Goal: Find specific fact: Find specific fact

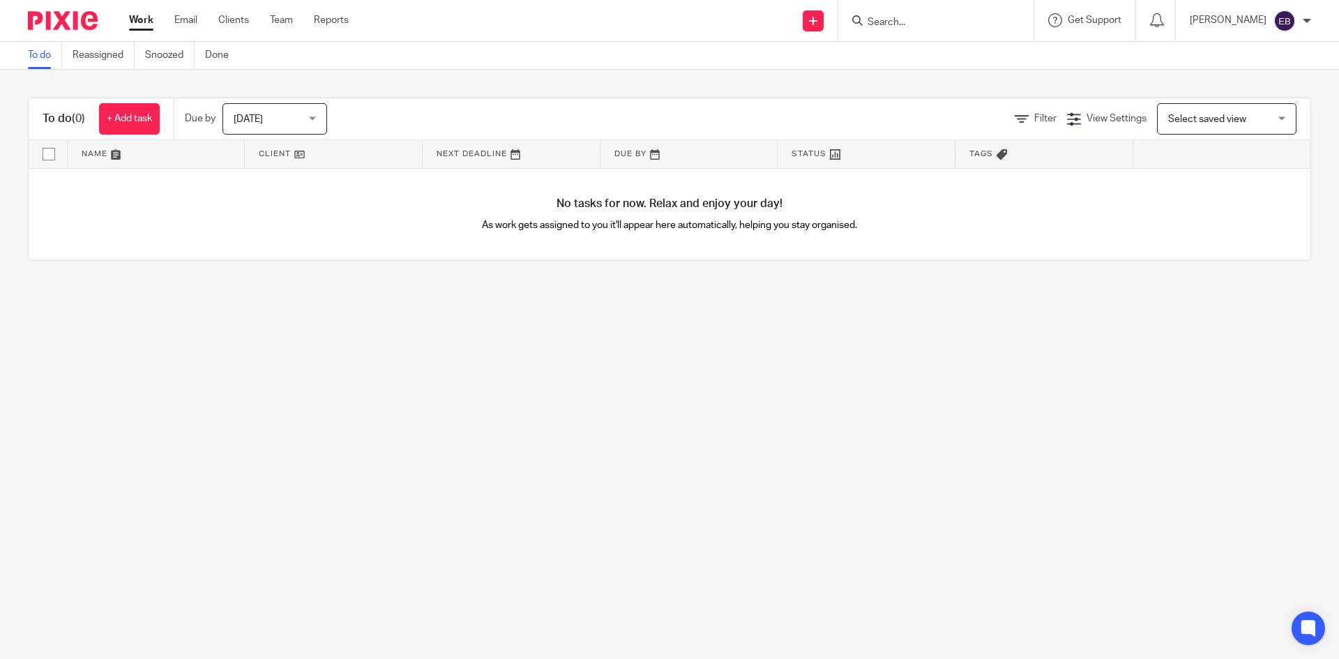
click at [926, 15] on form at bounding box center [940, 20] width 149 height 17
click at [922, 24] on input "Search" at bounding box center [929, 23] width 126 height 13
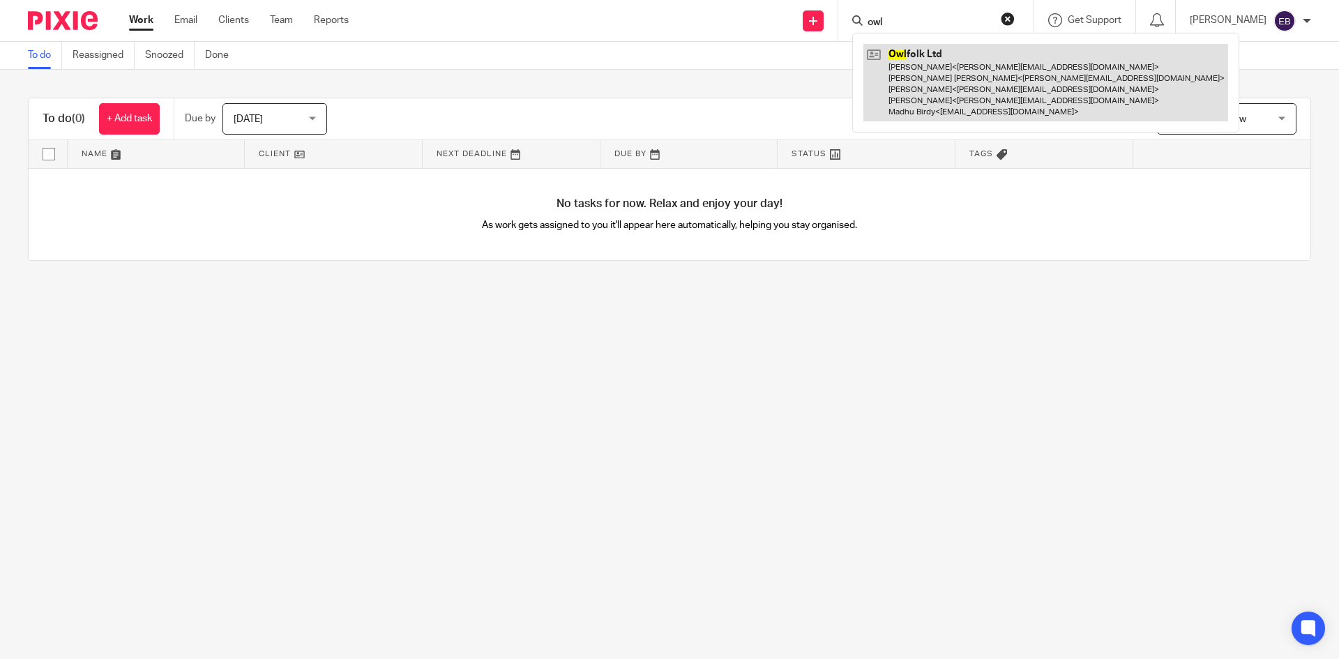
type input "owl"
click at [958, 95] on link at bounding box center [1045, 82] width 365 height 77
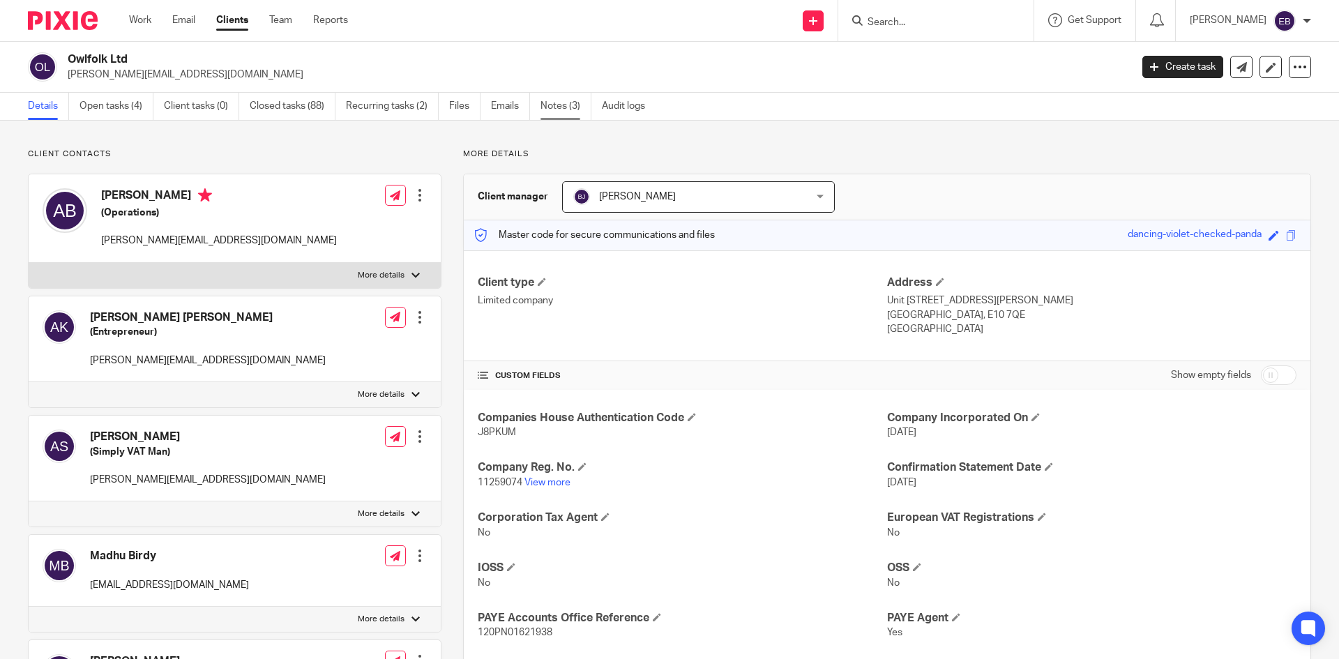
click at [557, 110] on link "Notes (3)" at bounding box center [566, 106] width 51 height 27
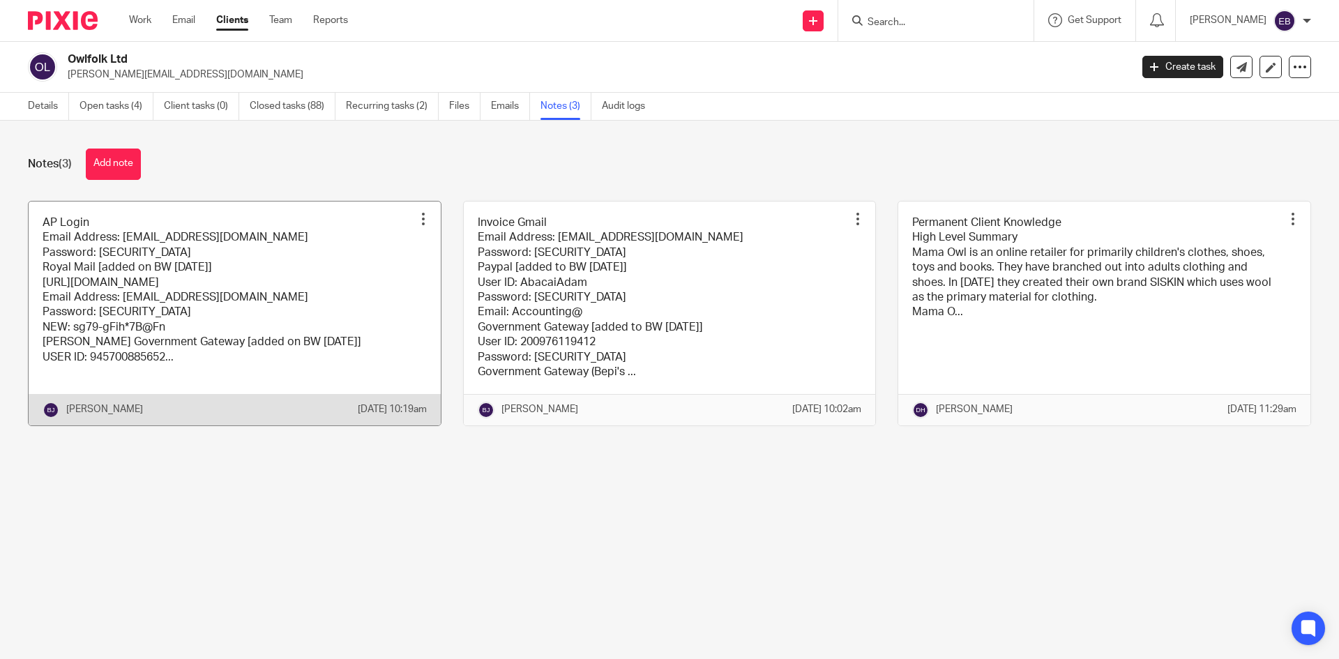
click at [335, 356] on link at bounding box center [235, 314] width 412 height 224
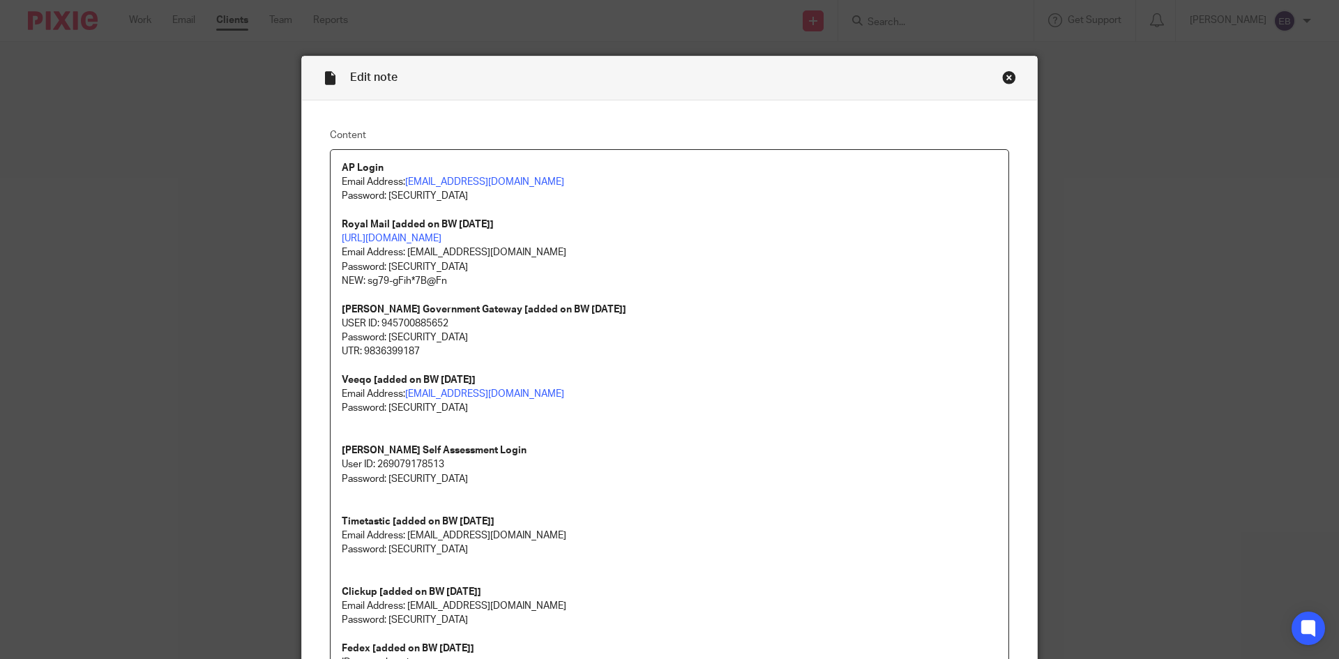
click at [1005, 77] on div "Close this dialog window" at bounding box center [1009, 77] width 14 height 14
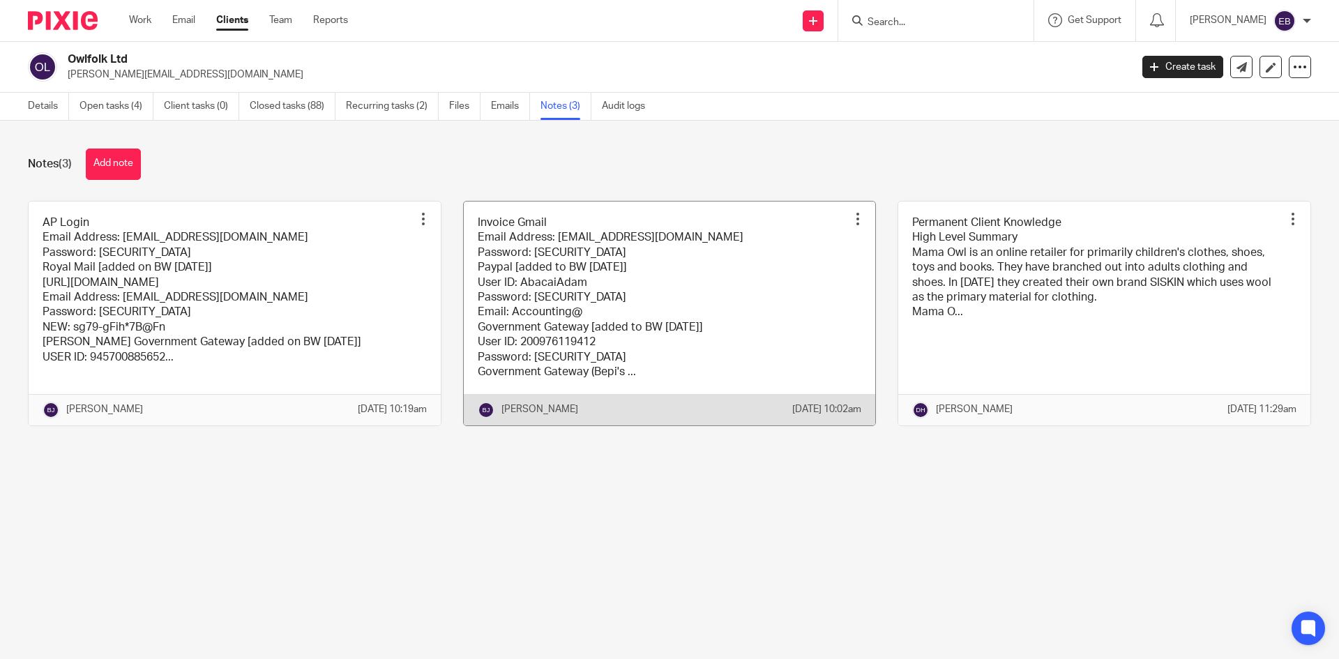
click at [611, 331] on link at bounding box center [670, 314] width 412 height 224
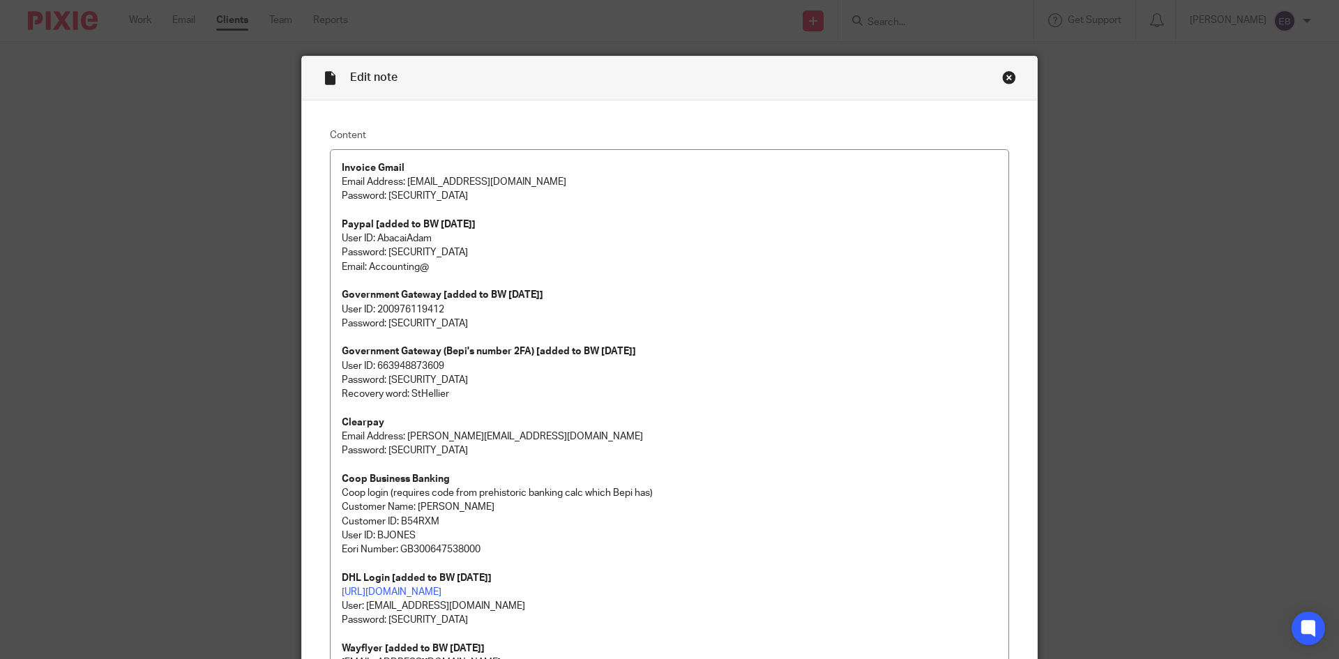
scroll to position [413, 0]
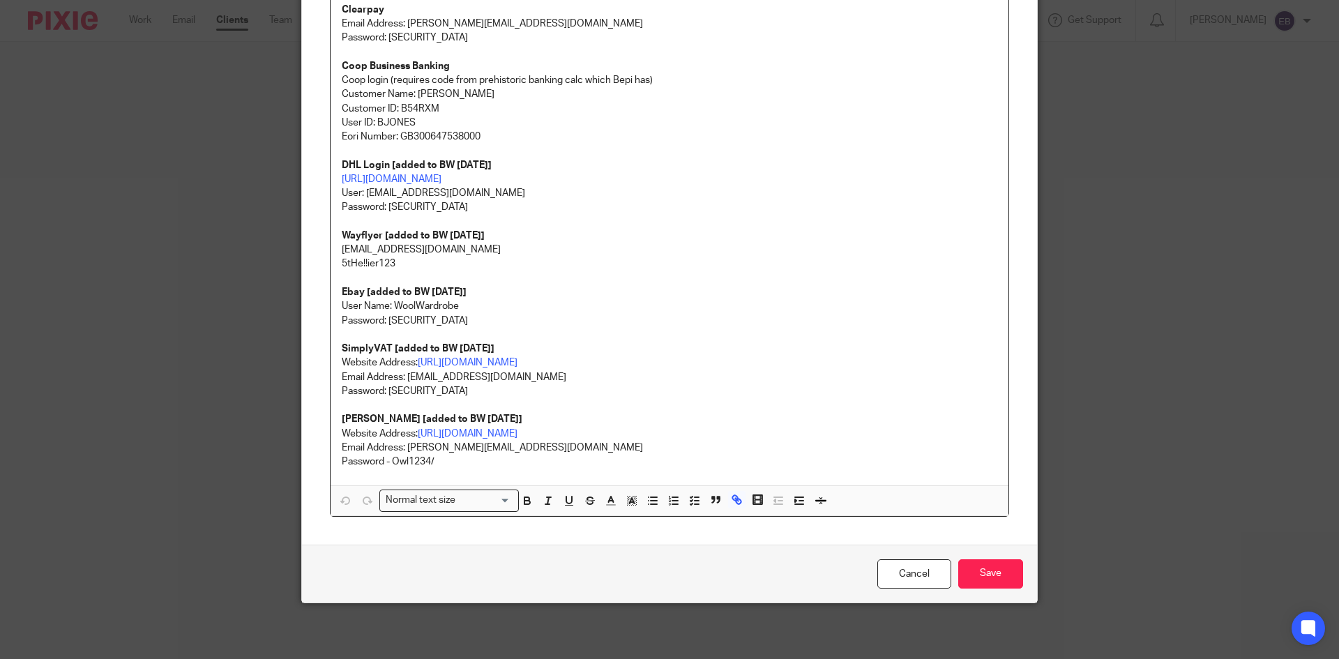
click at [444, 379] on p "Email Address: [EMAIL_ADDRESS][DOMAIN_NAME]" at bounding box center [670, 377] width 656 height 14
click at [420, 384] on p "Password: [SECURITY_DATA]" at bounding box center [670, 391] width 656 height 14
drag, startPoint x: 405, startPoint y: 376, endPoint x: 527, endPoint y: 370, distance: 122.9
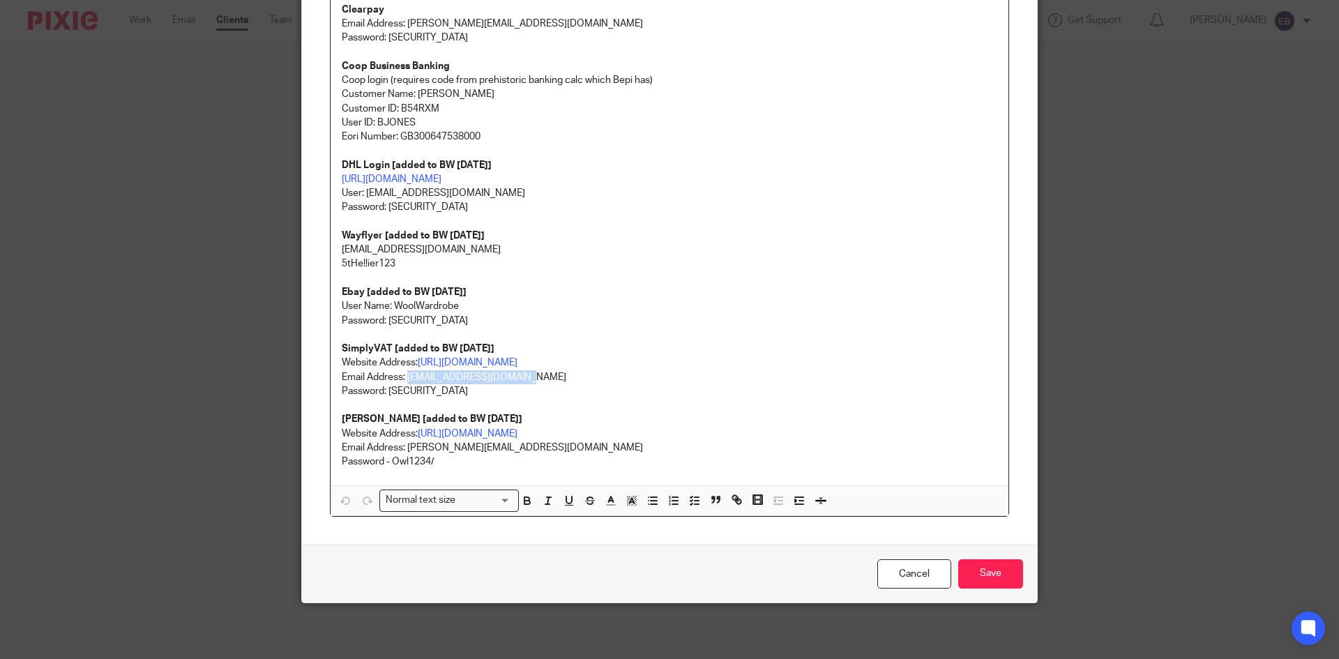
click at [527, 370] on p "Email Address: [EMAIL_ADDRESS][DOMAIN_NAME]" at bounding box center [670, 377] width 656 height 14
copy p "[EMAIL_ADDRESS][DOMAIN_NAME]"
